Goal: Task Accomplishment & Management: Manage account settings

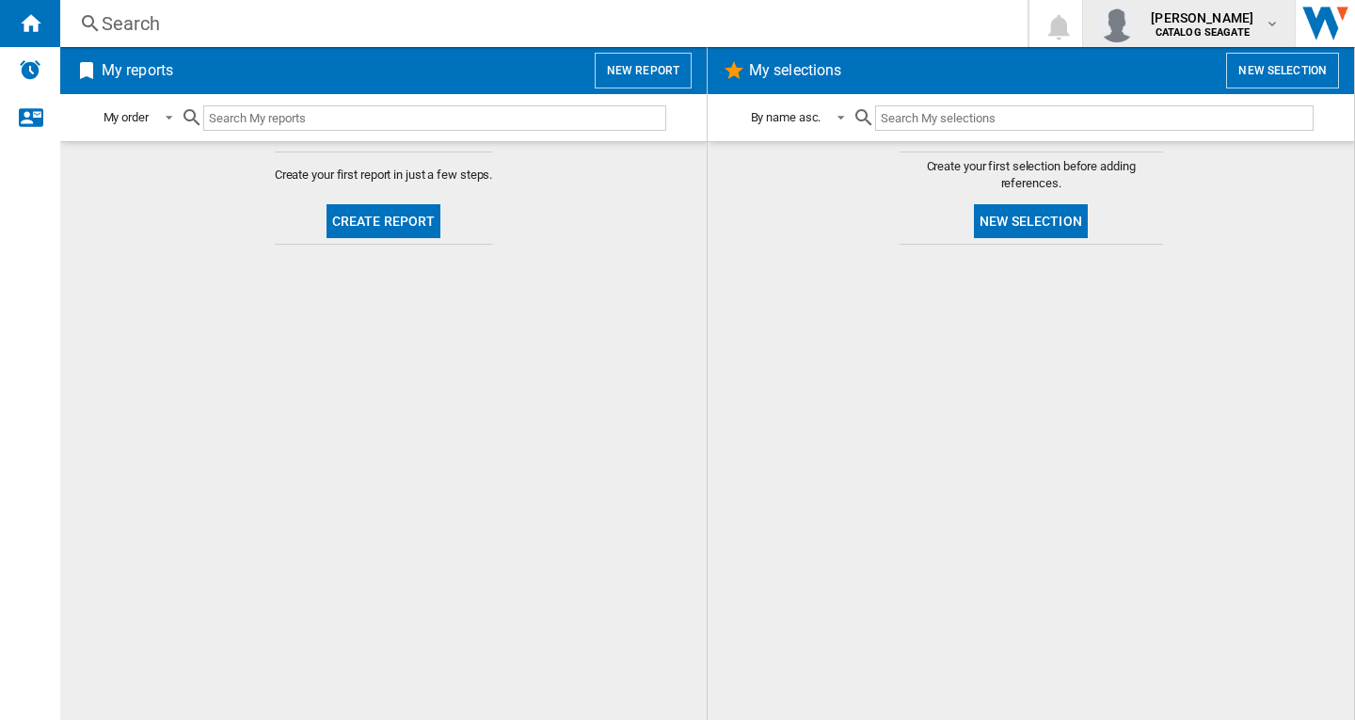
click at [1271, 29] on md-icon "button" at bounding box center [1272, 23] width 15 height 15
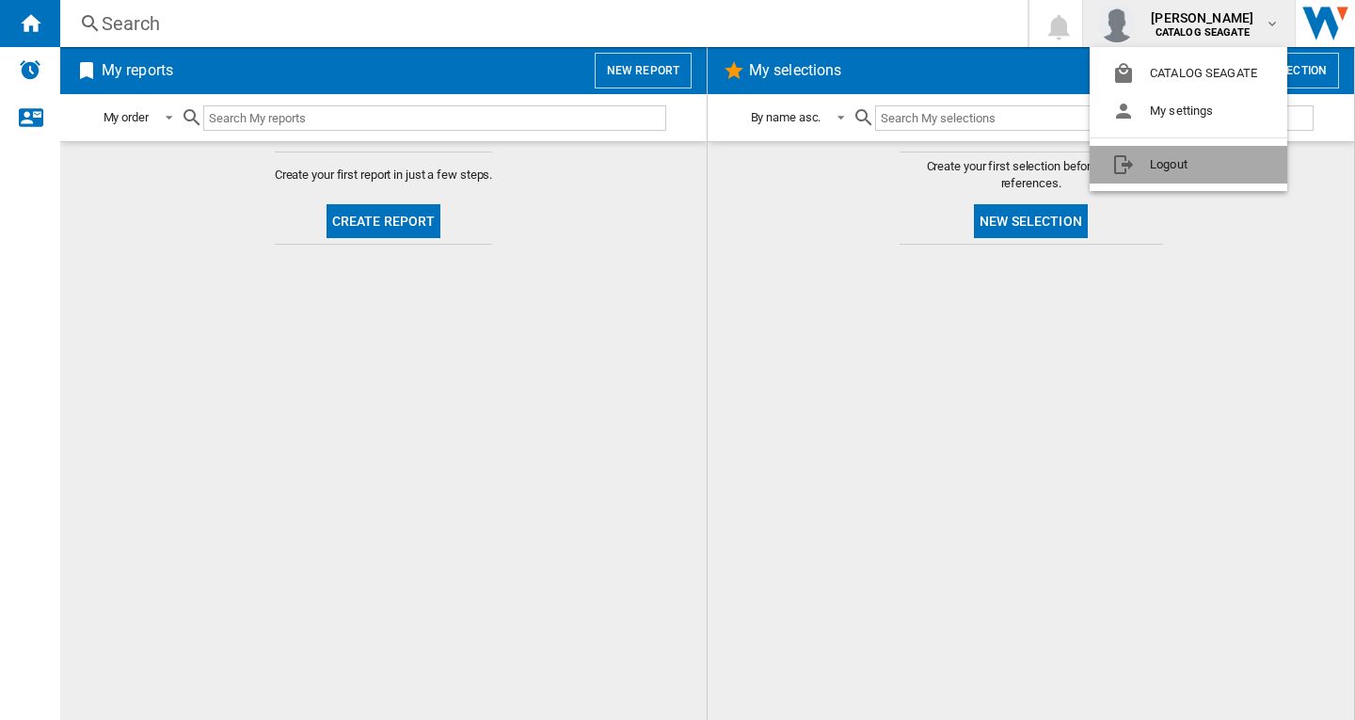
click at [1222, 163] on button "Logout" at bounding box center [1189, 165] width 198 height 38
